Goal: Task Accomplishment & Management: Complete application form

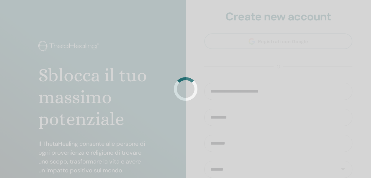
select select "***"
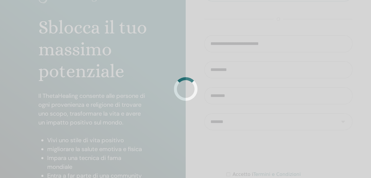
scroll to position [59, 0]
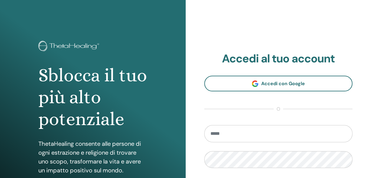
click at [257, 135] on input "email" at bounding box center [279, 133] width 149 height 17
type input "**********"
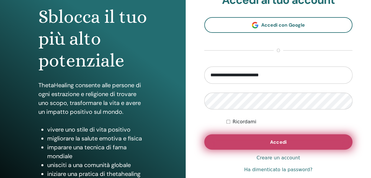
scroll to position [59, 0]
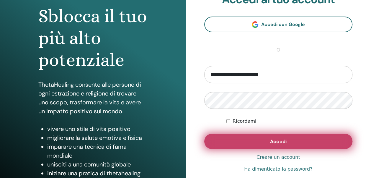
click at [266, 141] on button "Accedi" at bounding box center [279, 141] width 149 height 15
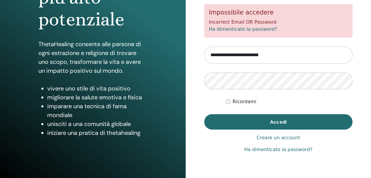
scroll to position [106, 0]
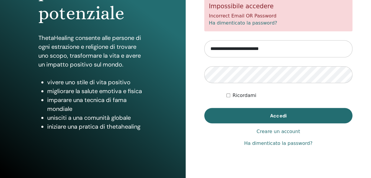
click at [272, 132] on link "Creare un account" at bounding box center [278, 131] width 43 height 7
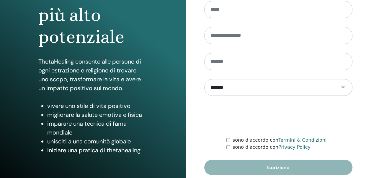
scroll to position [82, 0]
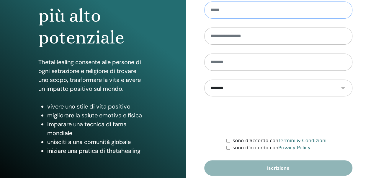
click at [235, 7] on input "email" at bounding box center [279, 9] width 149 height 17
type input "**********"
type input "*********"
type input "********"
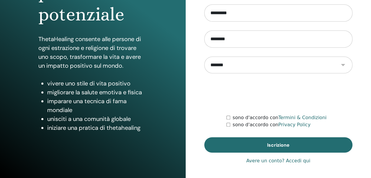
scroll to position [106, 0]
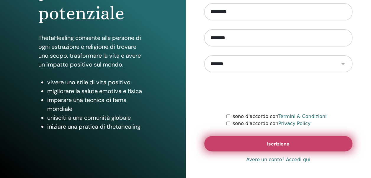
click at [277, 145] on span "Iscrizione" at bounding box center [278, 144] width 22 height 6
click at [275, 141] on span "Iscrizione" at bounding box center [278, 144] width 22 height 6
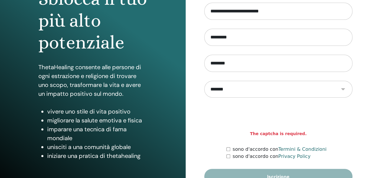
scroll to position [89, 0]
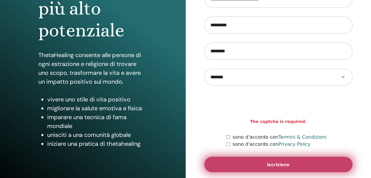
click at [257, 167] on button "Iscrizione" at bounding box center [279, 164] width 149 height 15
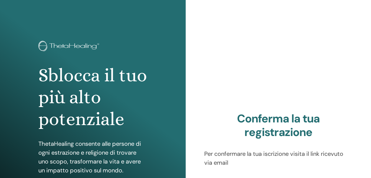
click at [353, 44] on div "Conferma la tua registrazione Per confermare la tua iscrizione visita il link r…" at bounding box center [279, 142] width 186 height 284
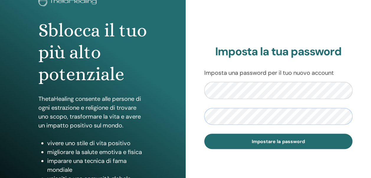
scroll to position [50, 0]
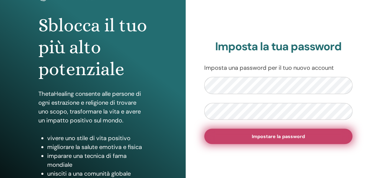
click at [284, 137] on span "Impostare la password" at bounding box center [278, 136] width 53 height 6
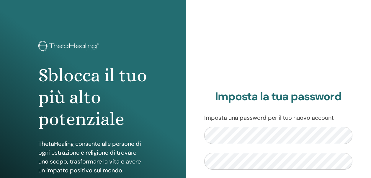
scroll to position [50, 0]
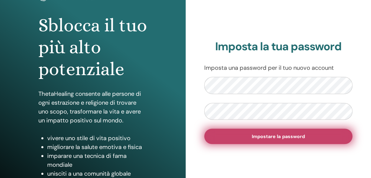
click at [269, 137] on span "Impostare la password" at bounding box center [278, 136] width 53 height 6
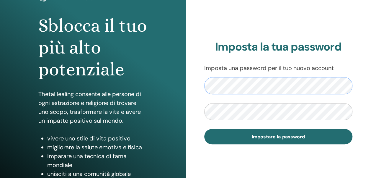
scroll to position [59, 0]
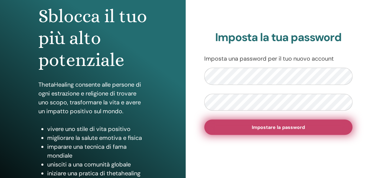
click at [251, 127] on button "Impostare la password" at bounding box center [279, 126] width 149 height 15
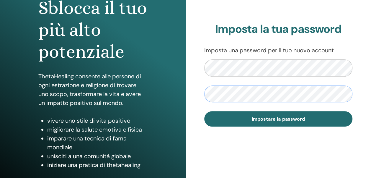
scroll to position [76, 0]
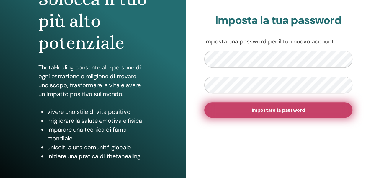
click at [275, 111] on span "Impostare la password" at bounding box center [278, 110] width 53 height 6
